Goal: Information Seeking & Learning: Learn about a topic

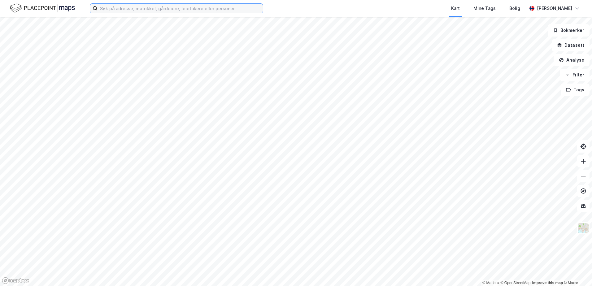
click at [129, 9] on input at bounding box center [179, 8] width 165 height 9
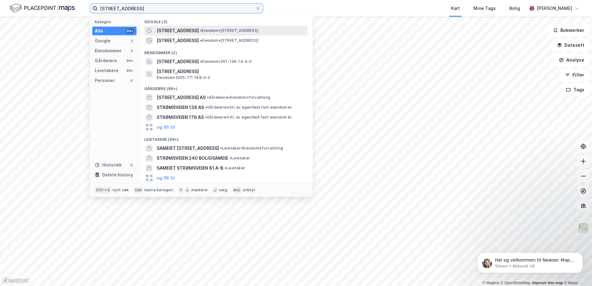
type input "[STREET_ADDRESS]"
click at [190, 29] on span "[STREET_ADDRESS]" at bounding box center [178, 30] width 42 height 7
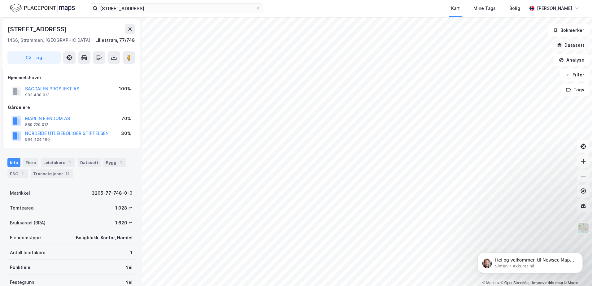
click at [570, 46] on button "Datasett" at bounding box center [571, 45] width 38 height 12
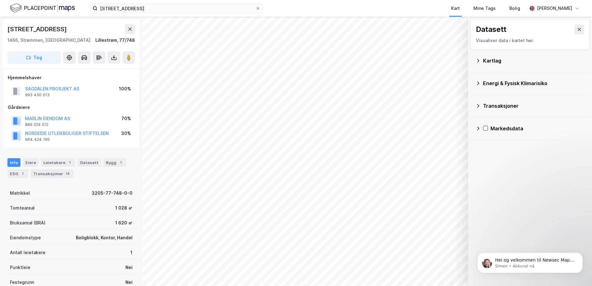
click at [479, 60] on icon at bounding box center [477, 60] width 5 height 5
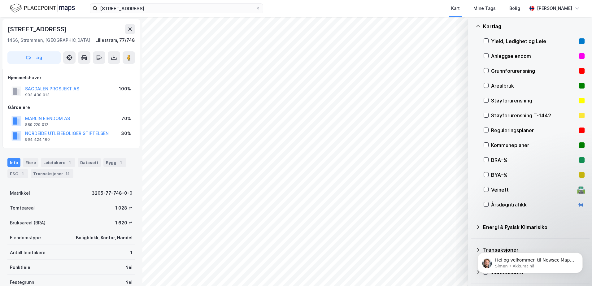
scroll to position [35, 0]
click at [473, 249] on body "Hei og velkommen til Newsec Maps, [PERSON_NAME] det er du lurer på så er det ba…" at bounding box center [529, 261] width 119 height 38
click at [474, 249] on body "Hei og velkommen til Newsec Maps, [PERSON_NAME] det er du lurer på så er det ba…" at bounding box center [529, 261] width 119 height 38
click at [506, 249] on div "Hei og velkommen til Newsec Maps, [PERSON_NAME] det er du lurer på så er det ba…" at bounding box center [530, 234] width 114 height 77
click at [474, 250] on div "Hei og velkommen til Newsec Maps, [PERSON_NAME] det er du lurer på så er det ba…" at bounding box center [530, 234] width 114 height 77
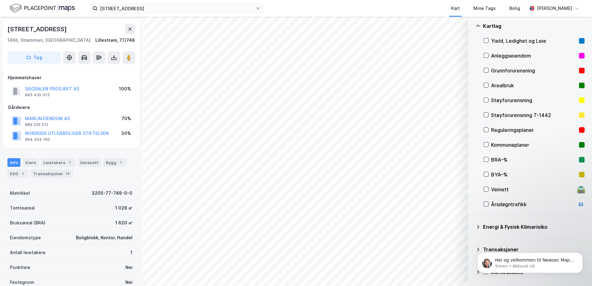
click at [476, 227] on div "Hei og velkommen til Newsec Maps, [PERSON_NAME] det er du lurer på så er det ba…" at bounding box center [530, 234] width 114 height 77
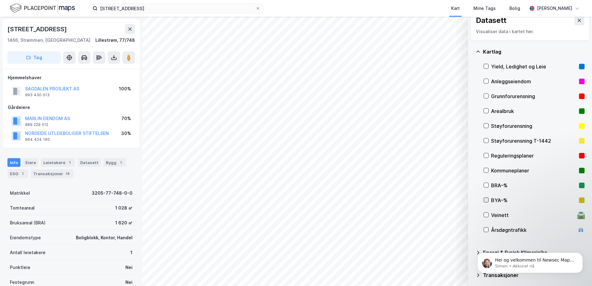
scroll to position [0, 0]
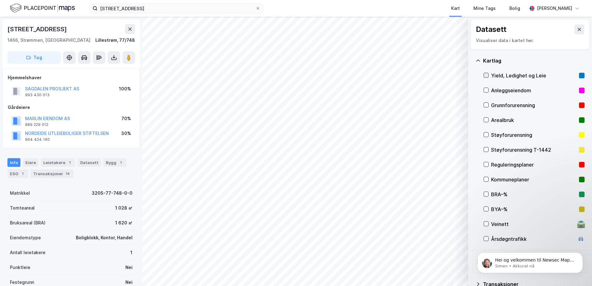
click at [486, 75] on icon at bounding box center [486, 75] width 4 height 4
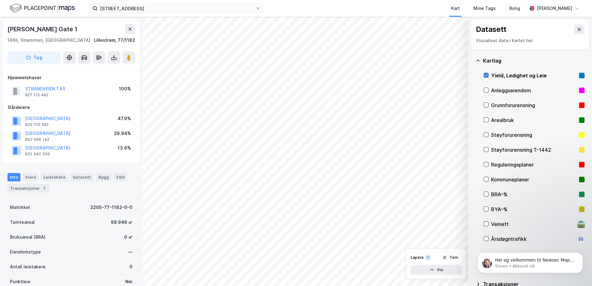
click at [487, 75] on icon at bounding box center [486, 75] width 4 height 4
click at [487, 210] on icon at bounding box center [486, 209] width 4 height 4
click at [485, 206] on div at bounding box center [485, 208] width 5 height 5
click at [487, 193] on icon at bounding box center [486, 194] width 4 height 4
click at [33, 188] on div "Transaksjoner 2" at bounding box center [28, 188] width 42 height 9
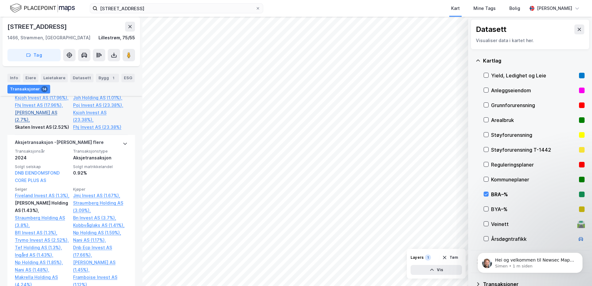
scroll to position [310, 0]
